Goal: Task Accomplishment & Management: Manage account settings

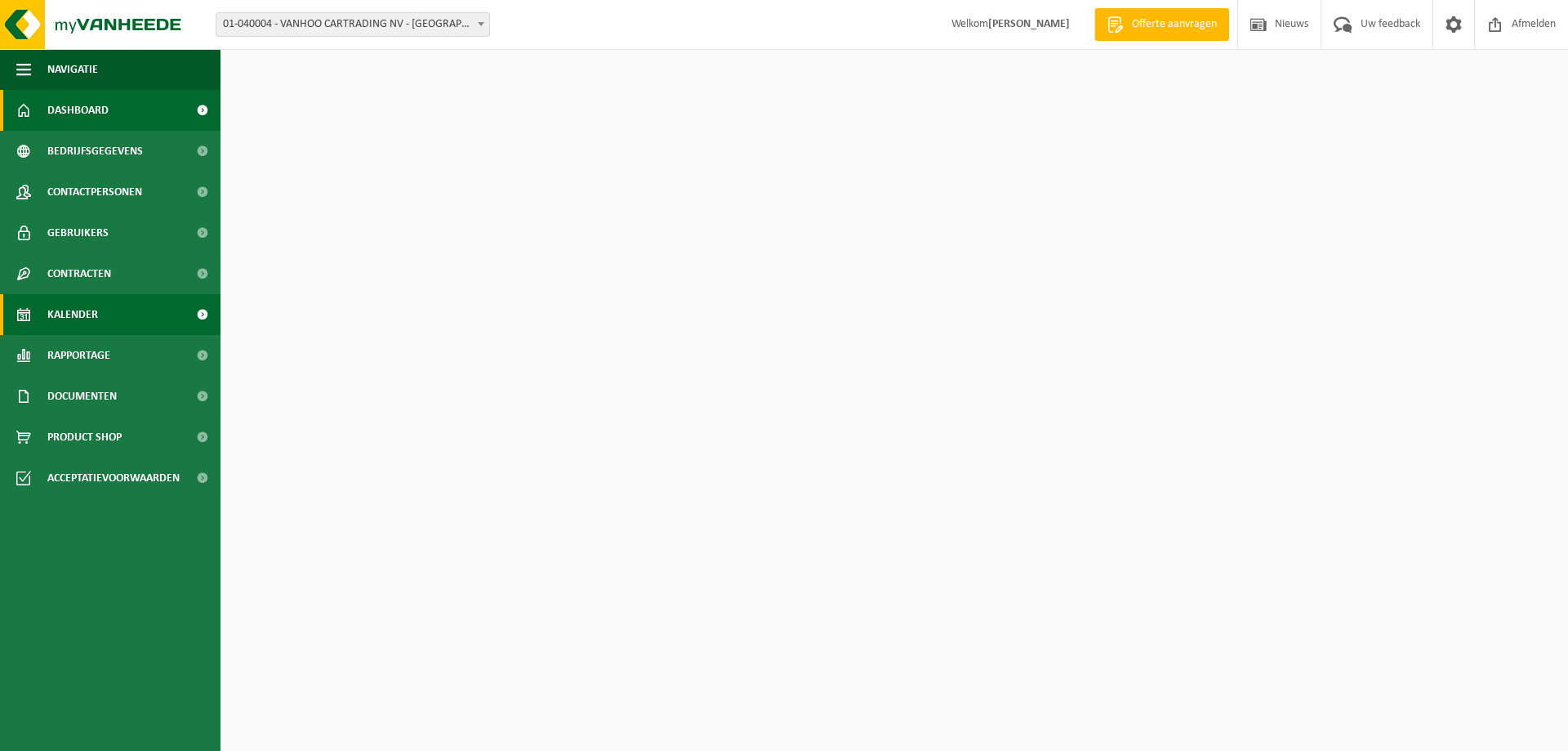
click at [64, 305] on span "Kalender" at bounding box center [72, 315] width 51 height 41
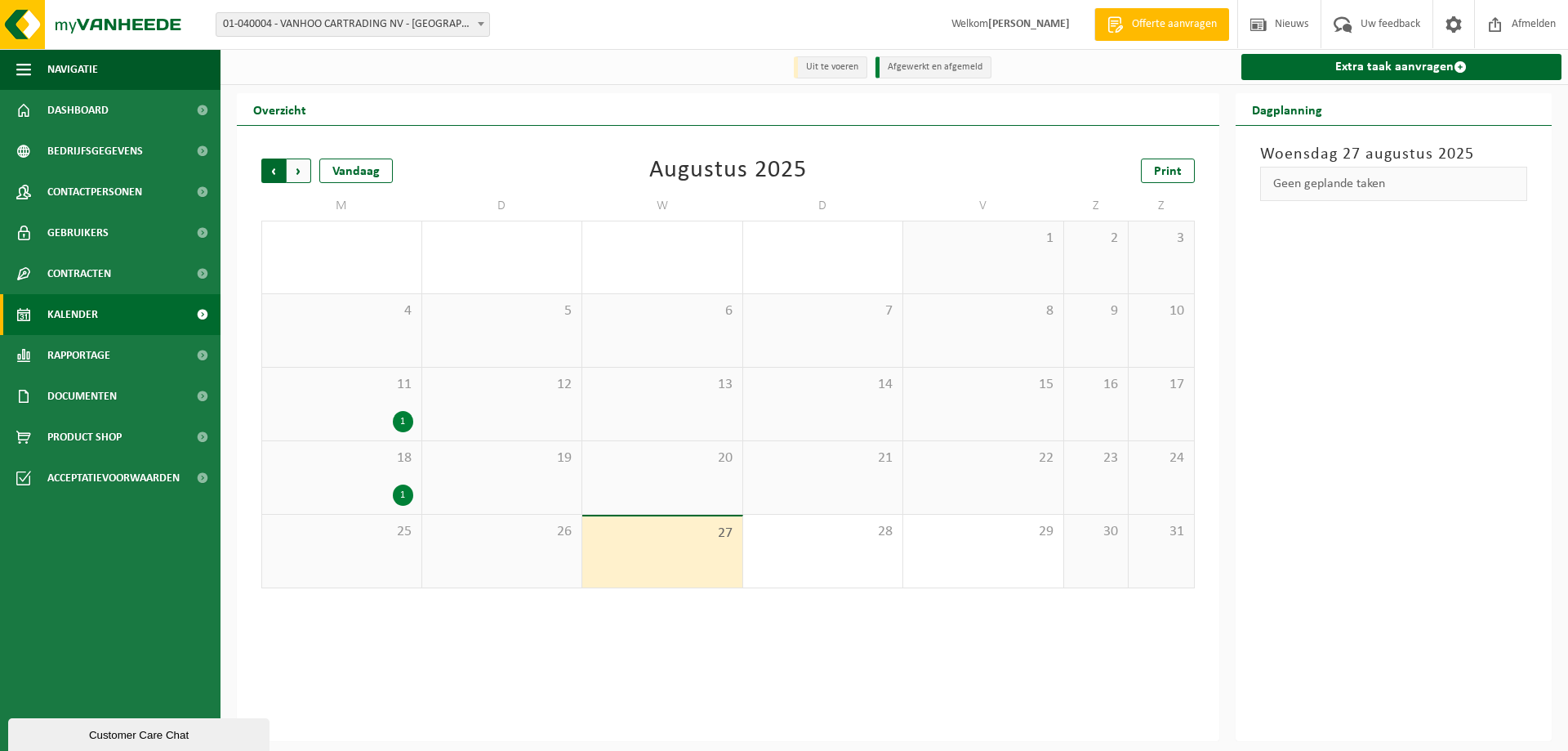
click at [300, 165] on span "Volgende" at bounding box center [299, 170] width 24 height 24
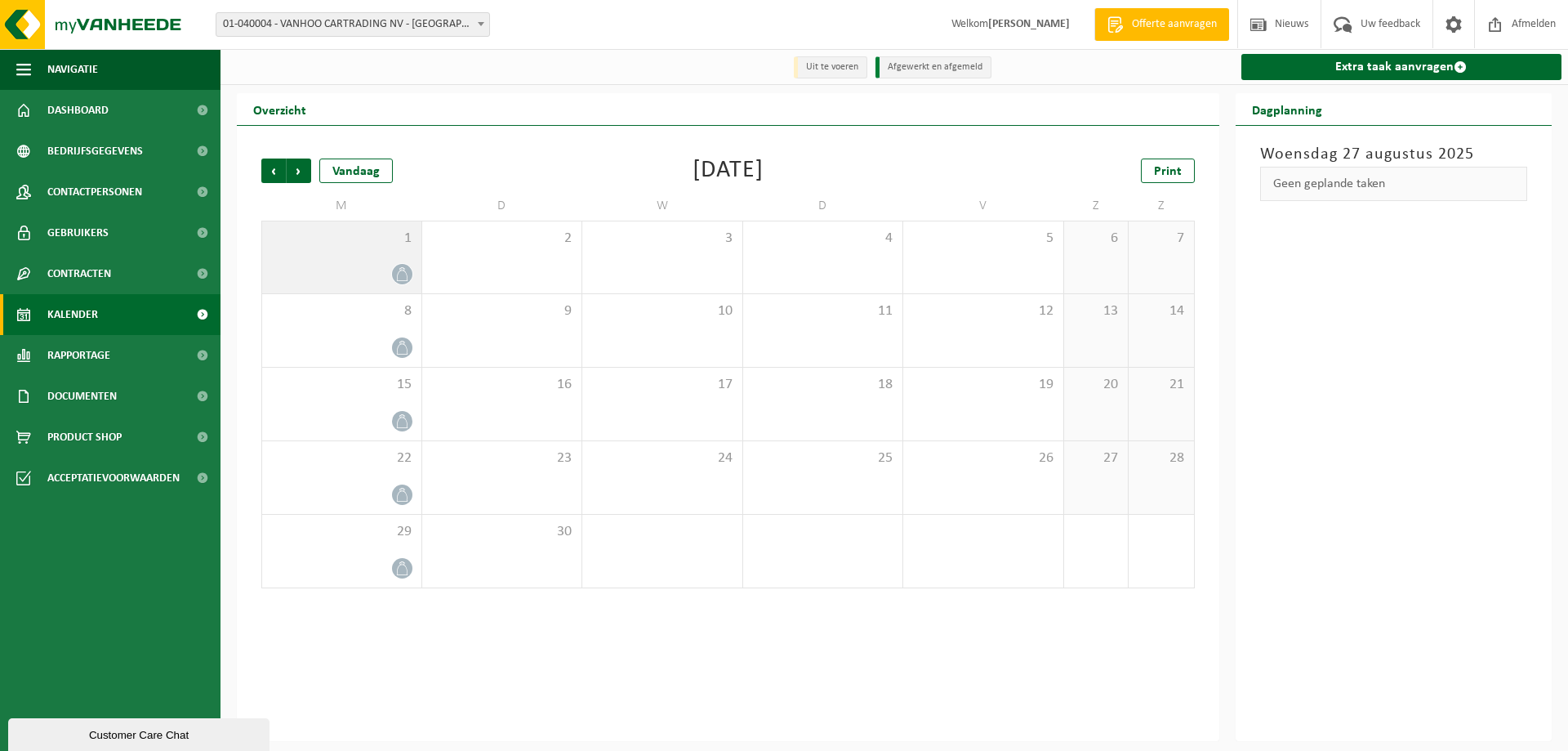
click at [356, 259] on div "1" at bounding box center [341, 257] width 160 height 72
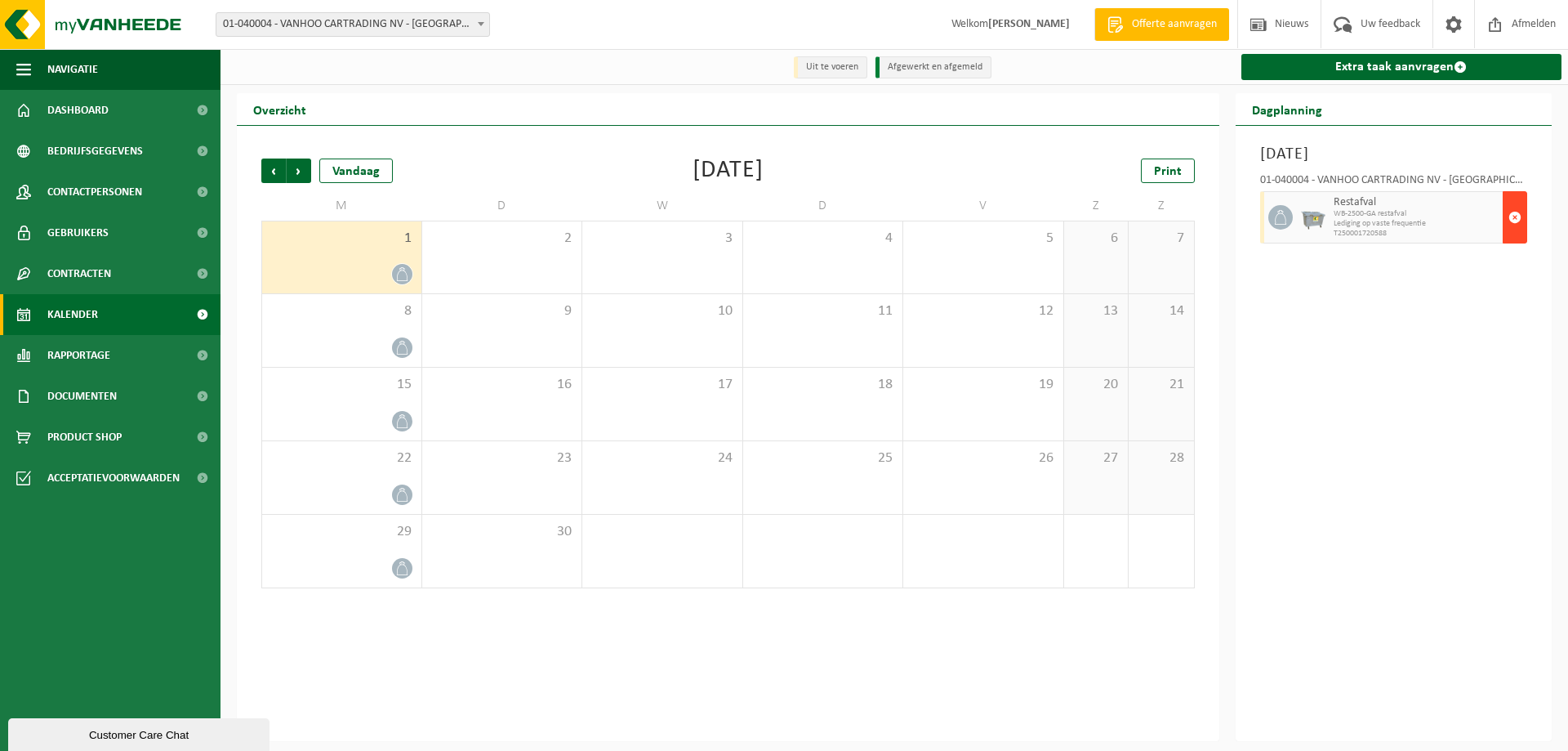
click at [1510, 216] on span "button" at bounding box center [1515, 217] width 13 height 33
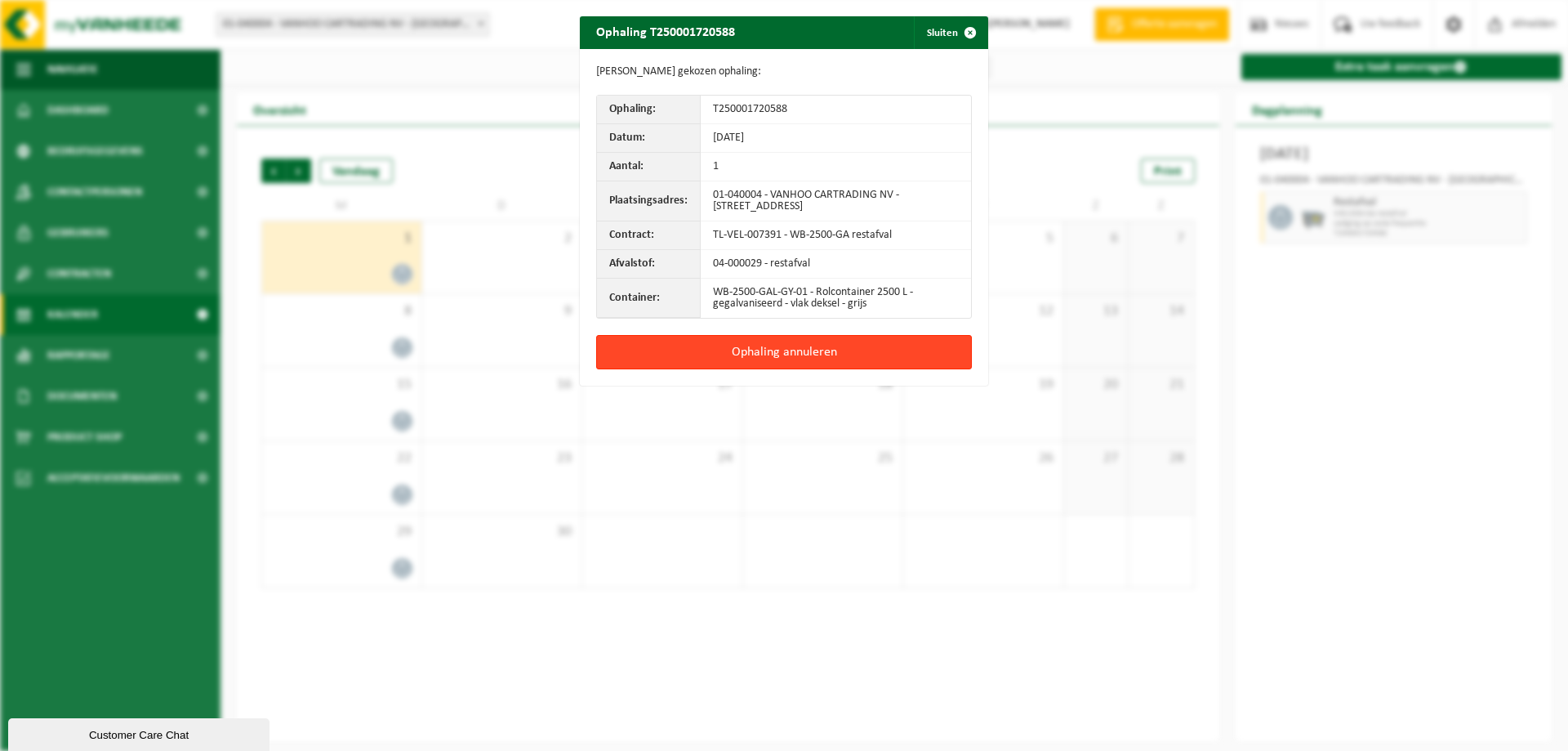
click at [743, 354] on button "Ophaling annuleren" at bounding box center [784, 352] width 375 height 34
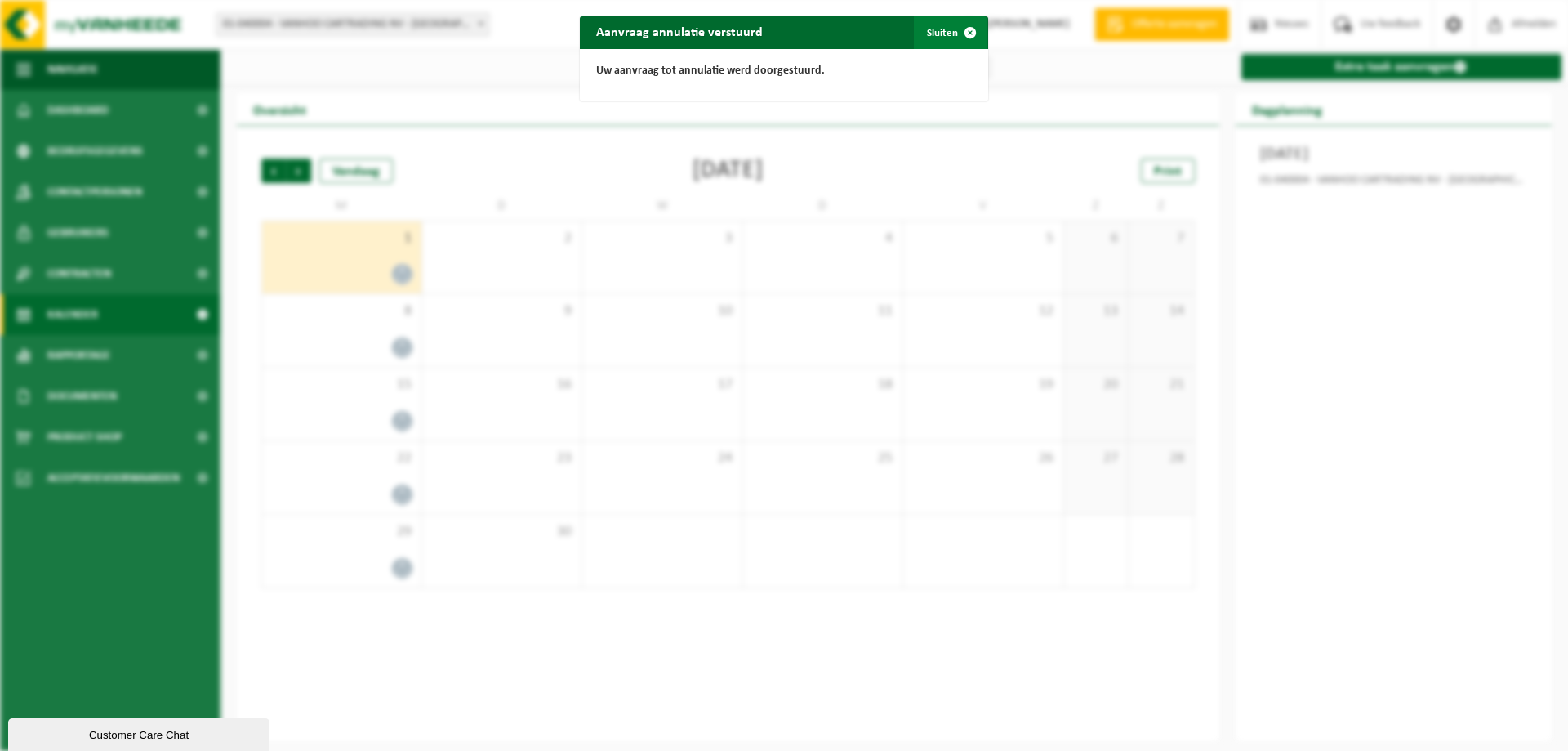
click at [947, 36] on button "Sluiten" at bounding box center [950, 32] width 73 height 33
